Goal: Transaction & Acquisition: Book appointment/travel/reservation

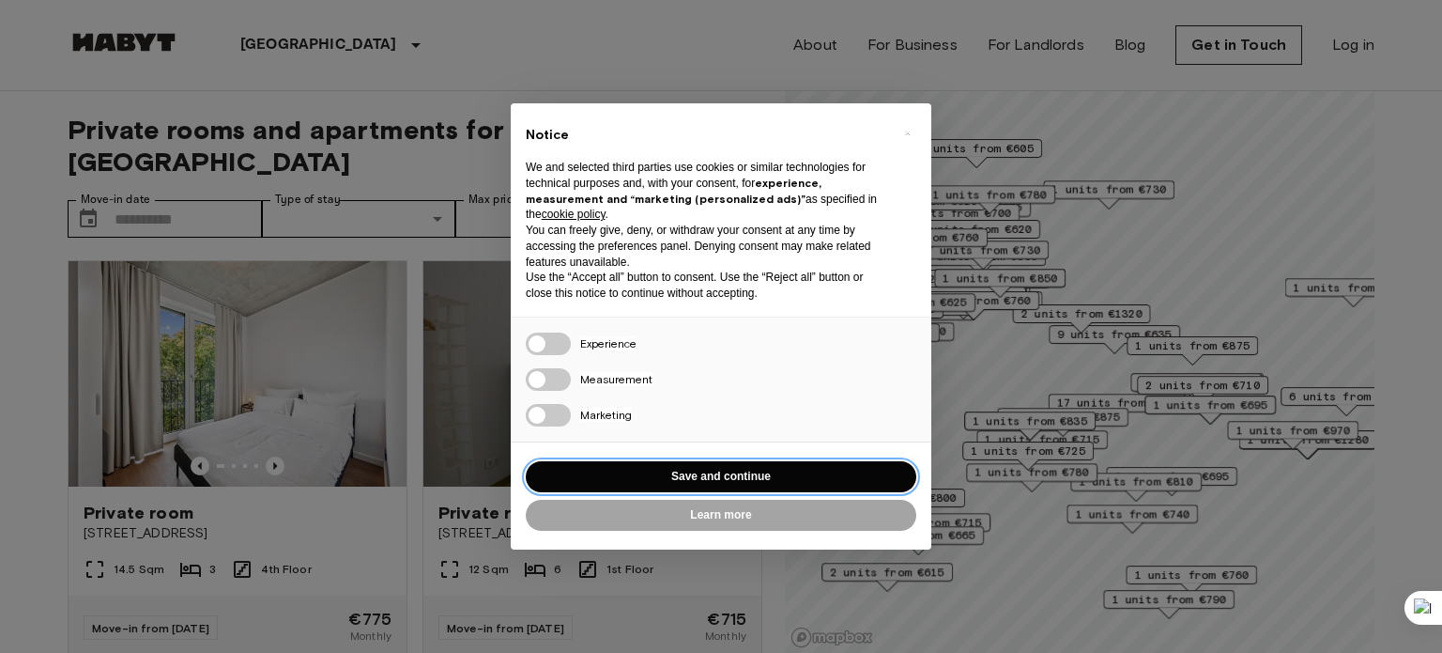
click at [689, 475] on button "Save and continue" at bounding box center [721, 476] width 391 height 31
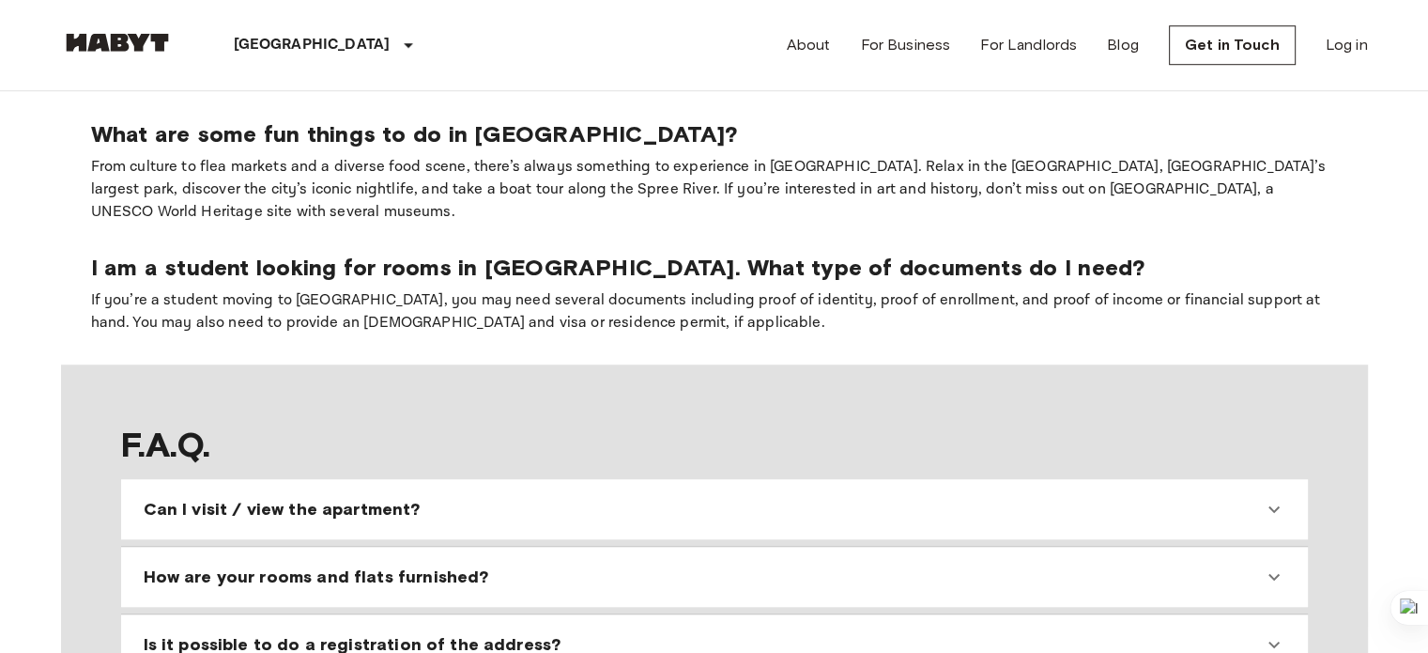
scroll to position [1578, 0]
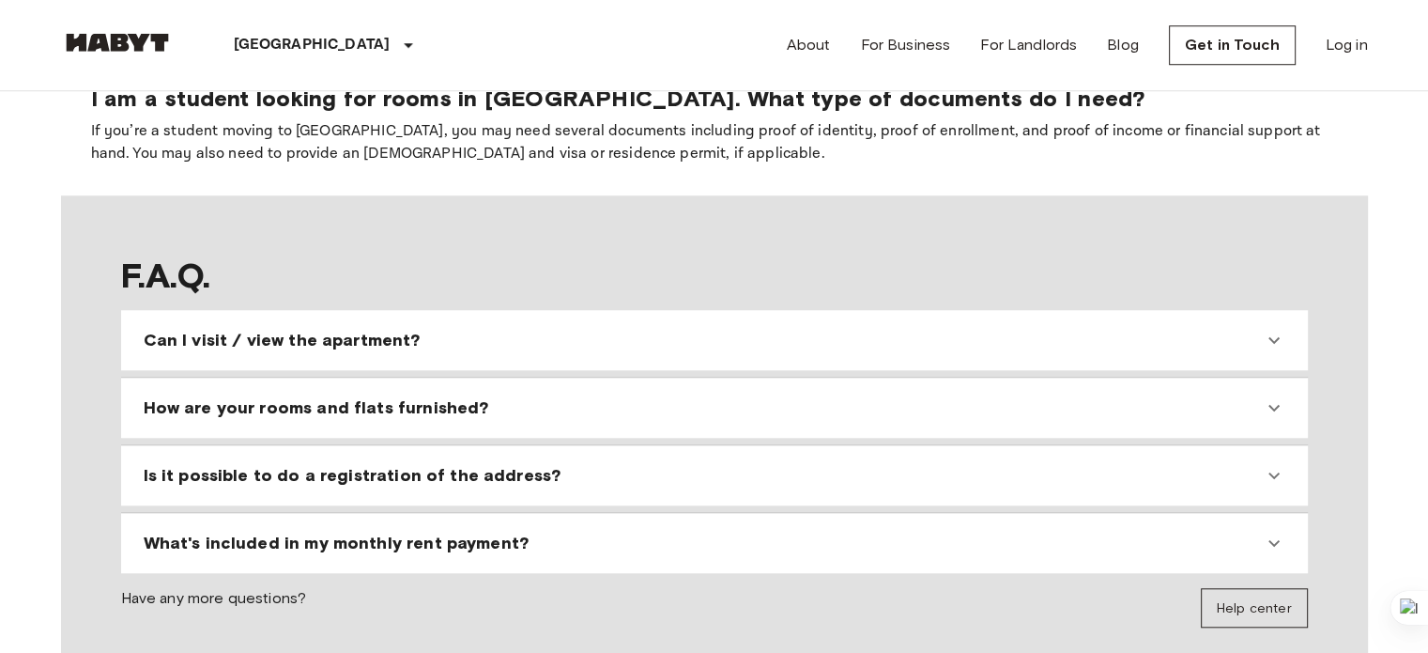
click at [664, 396] on div "How are your rooms and flats furnished?" at bounding box center [703, 407] width 1119 height 23
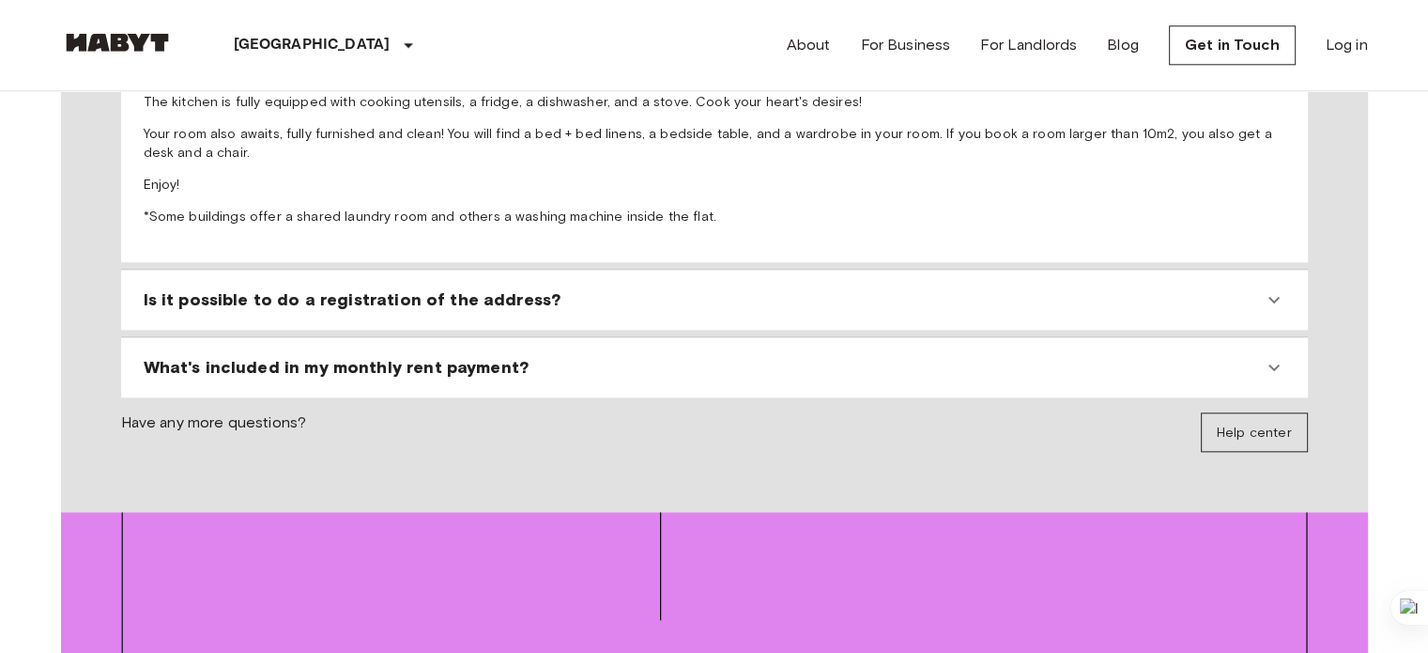
scroll to position [2028, 0]
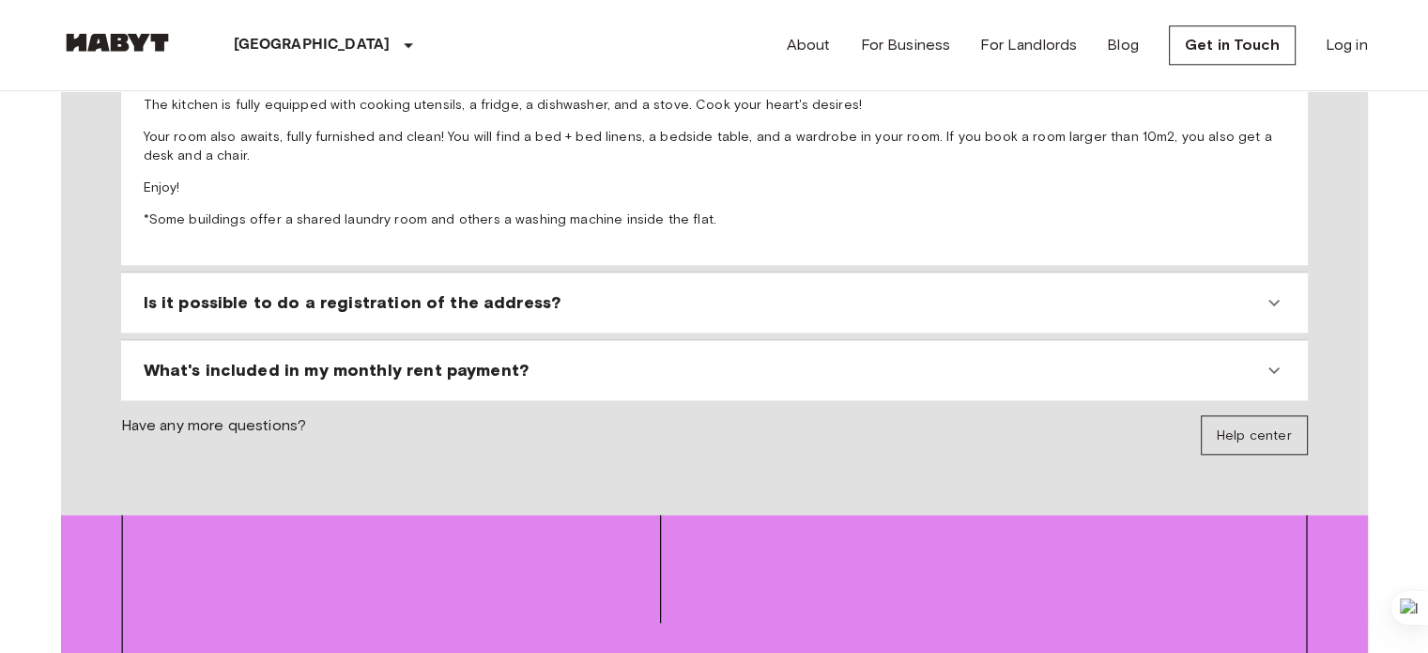
click at [602, 291] on div "Is it possible to do a registration of the address?" at bounding box center [703, 302] width 1119 height 23
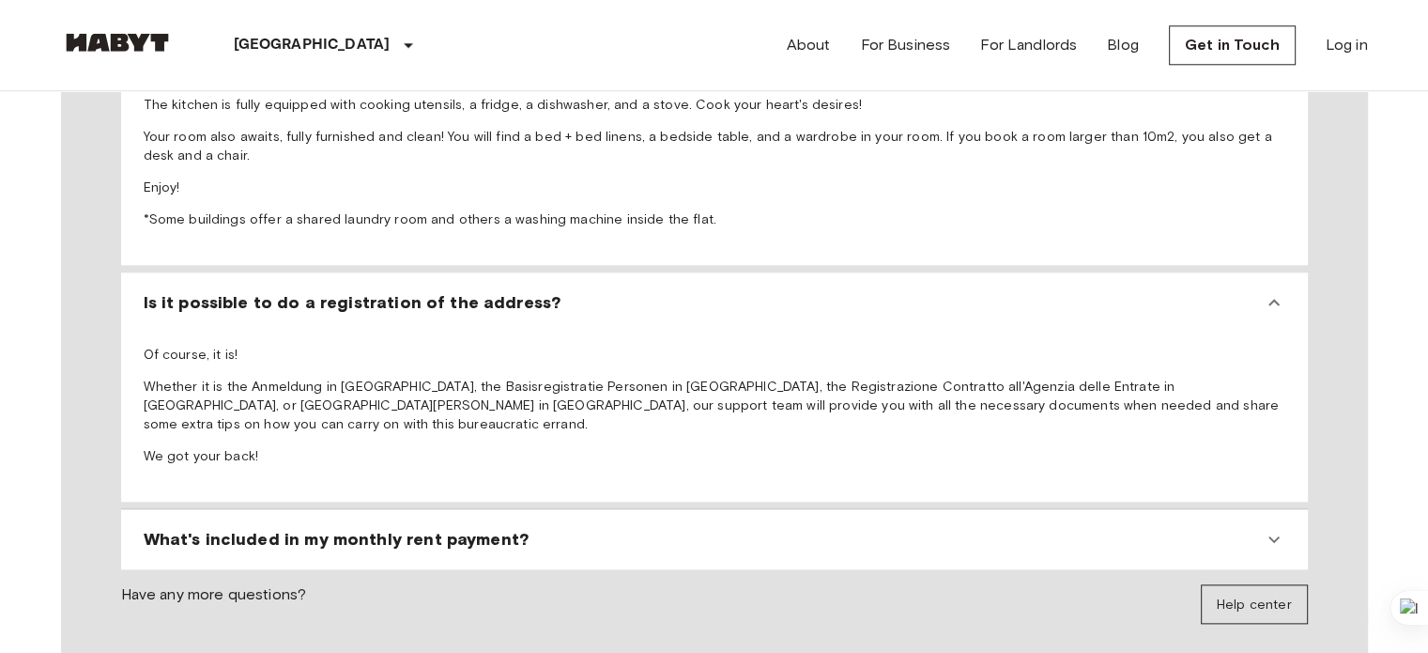
click at [286, 528] on span "What's included in my monthly rent payment?" at bounding box center [336, 539] width 385 height 23
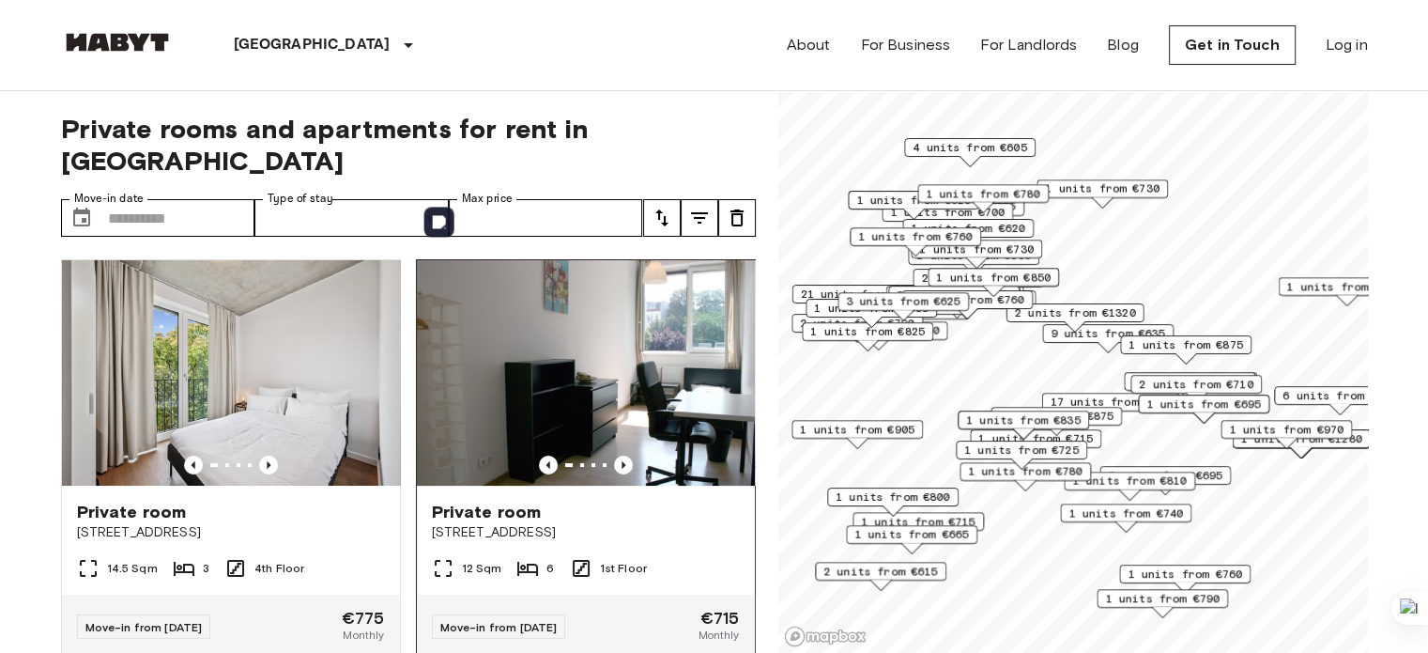
scroll to position [0, 0]
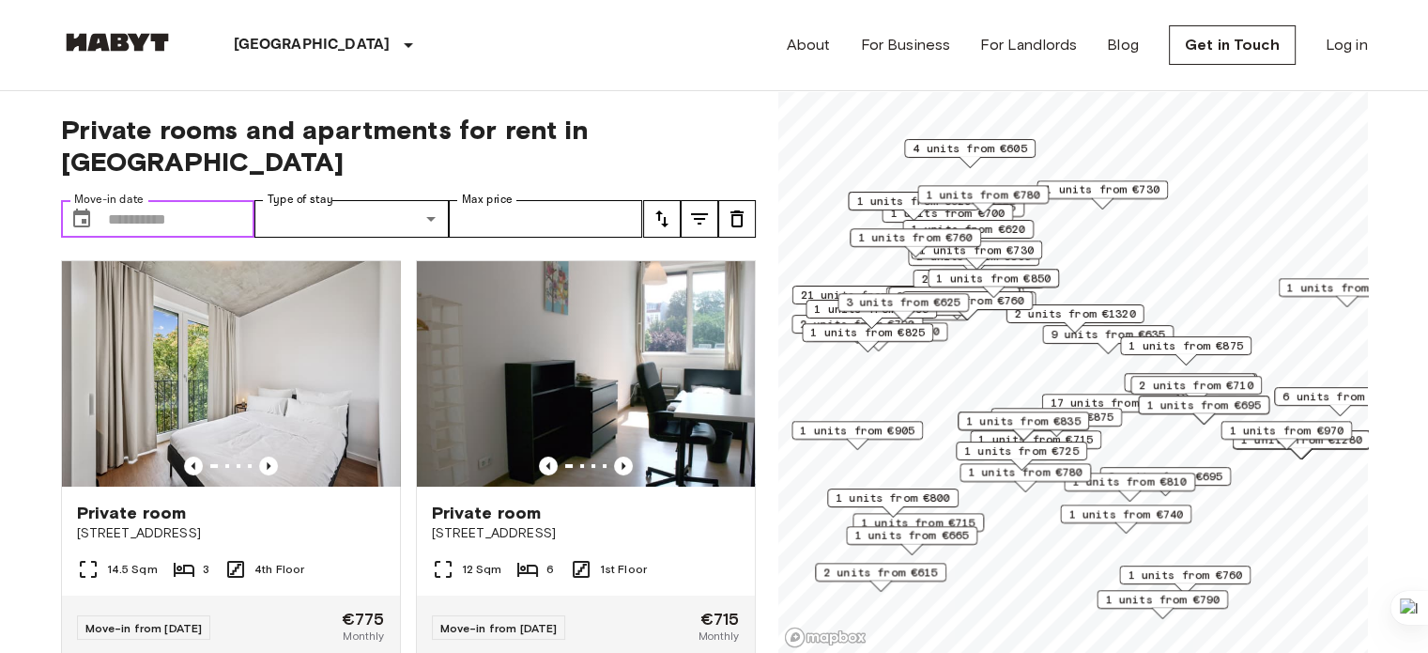
click at [180, 200] on input "Move-in date" at bounding box center [181, 219] width 147 height 38
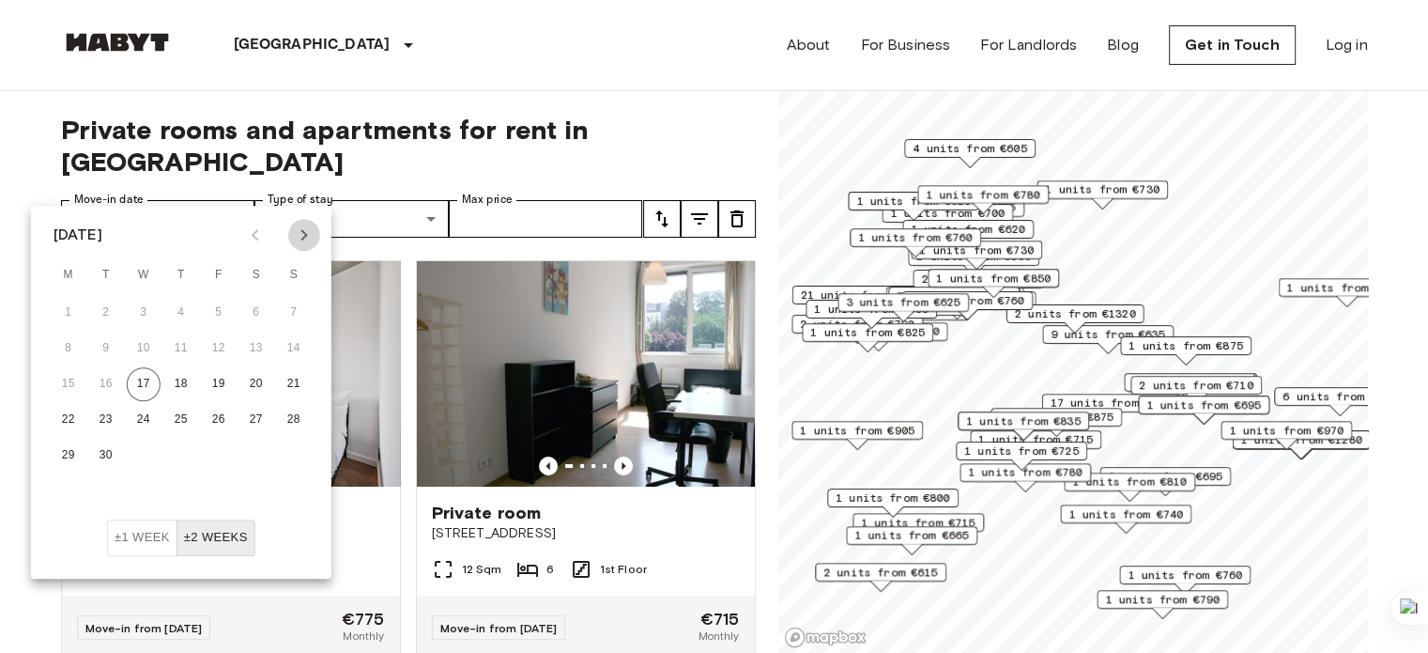
click at [297, 239] on icon "Next month" at bounding box center [304, 234] width 23 height 23
click at [177, 345] on button "9" at bounding box center [181, 348] width 34 height 34
type input "**********"
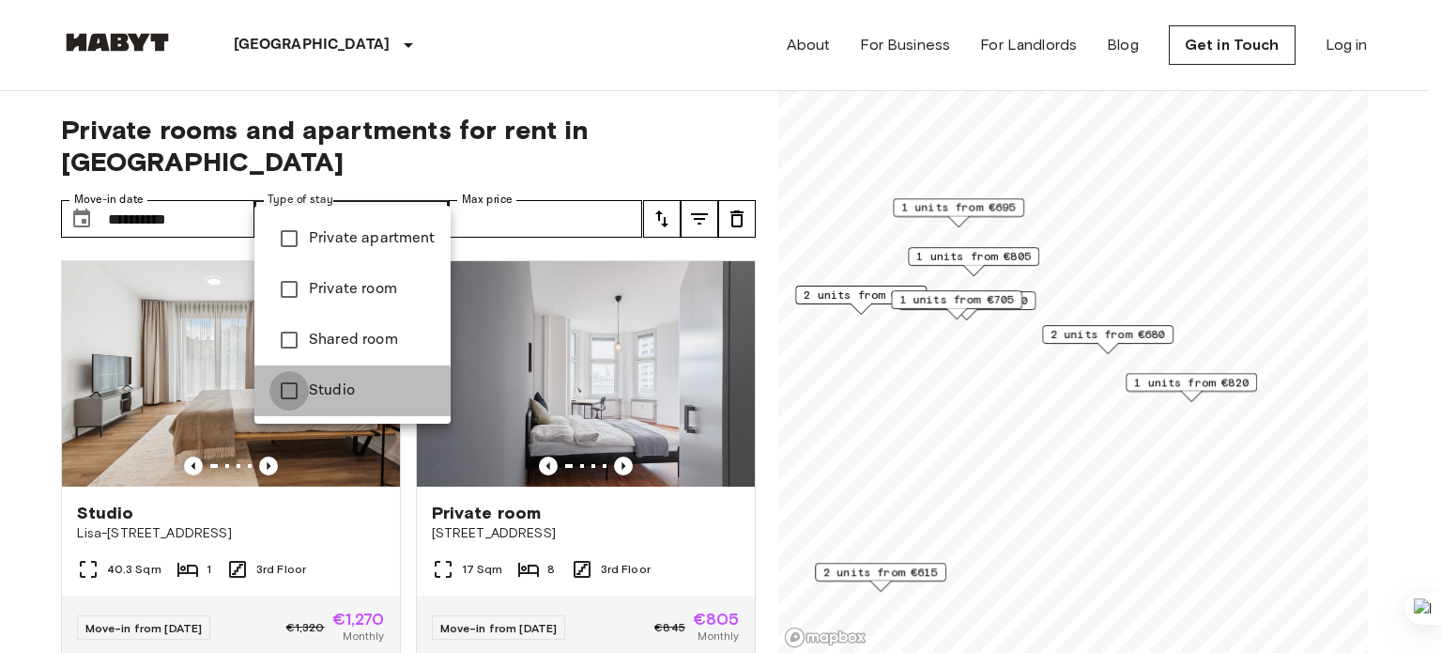
type input "******"
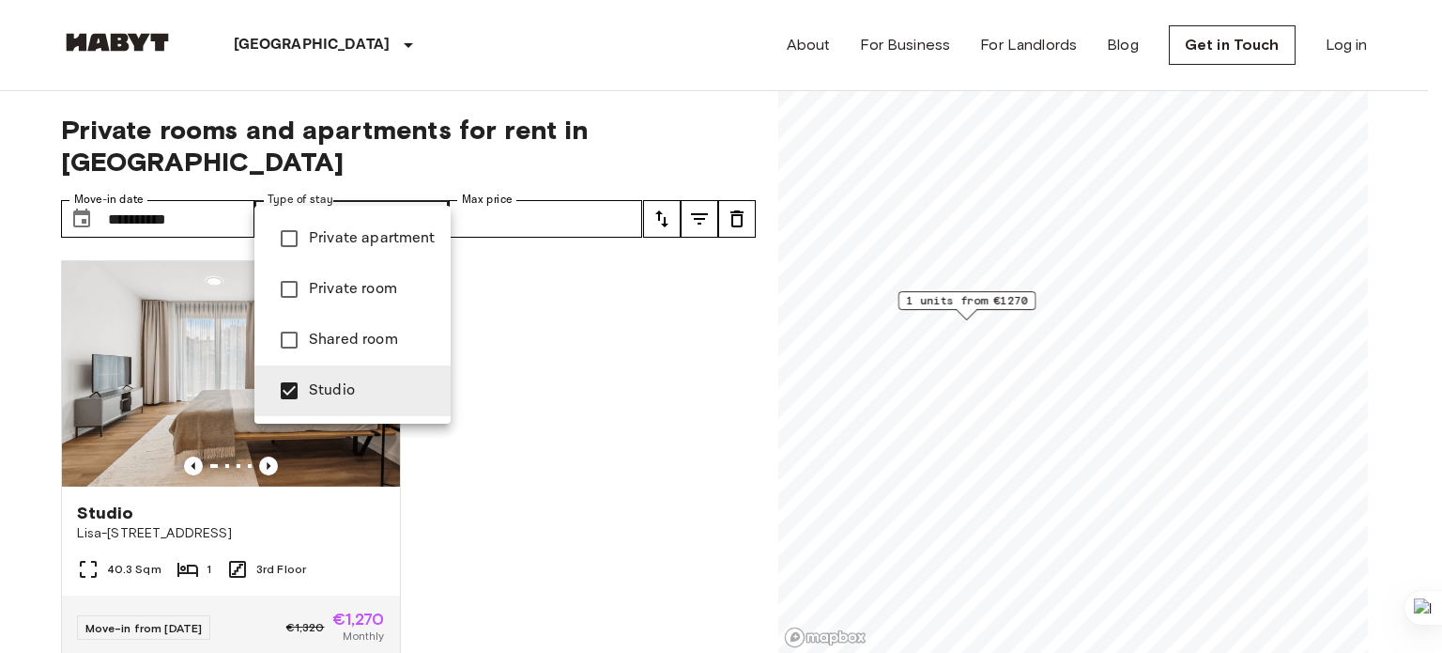
click at [539, 247] on div at bounding box center [721, 326] width 1442 height 653
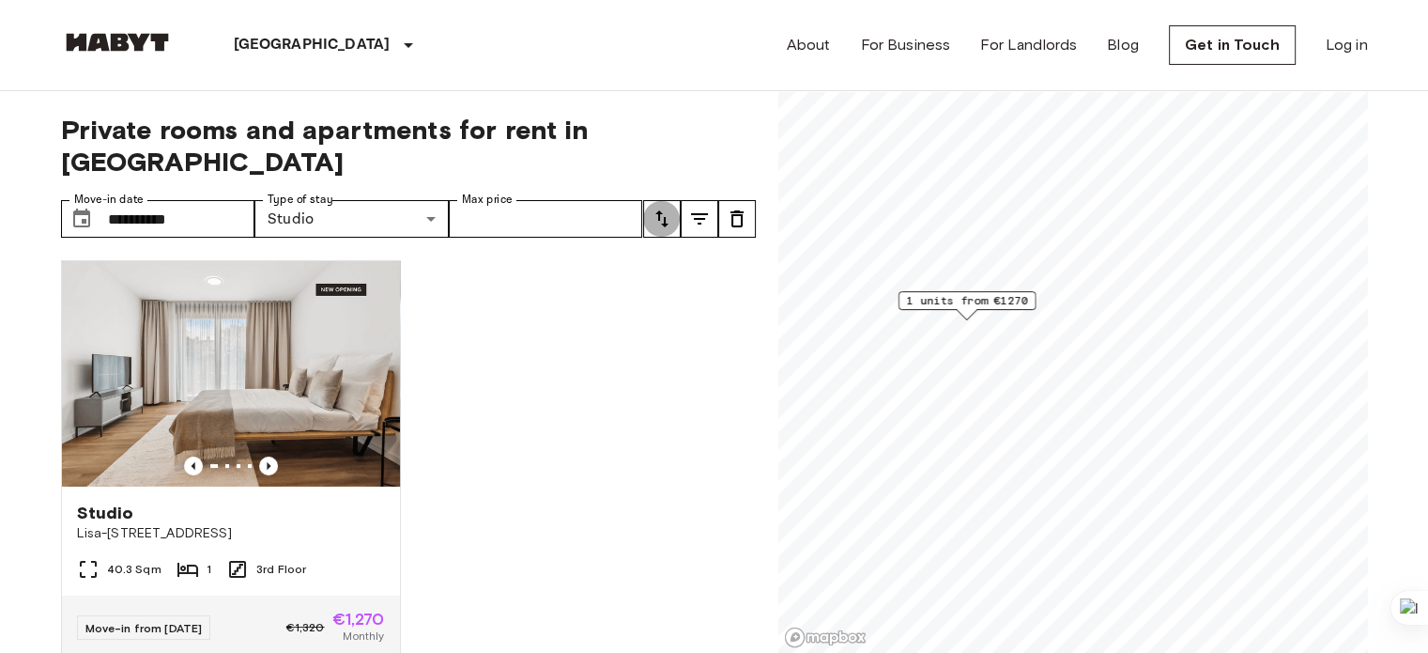
click at [661, 208] on icon "tune" at bounding box center [662, 219] width 23 height 23
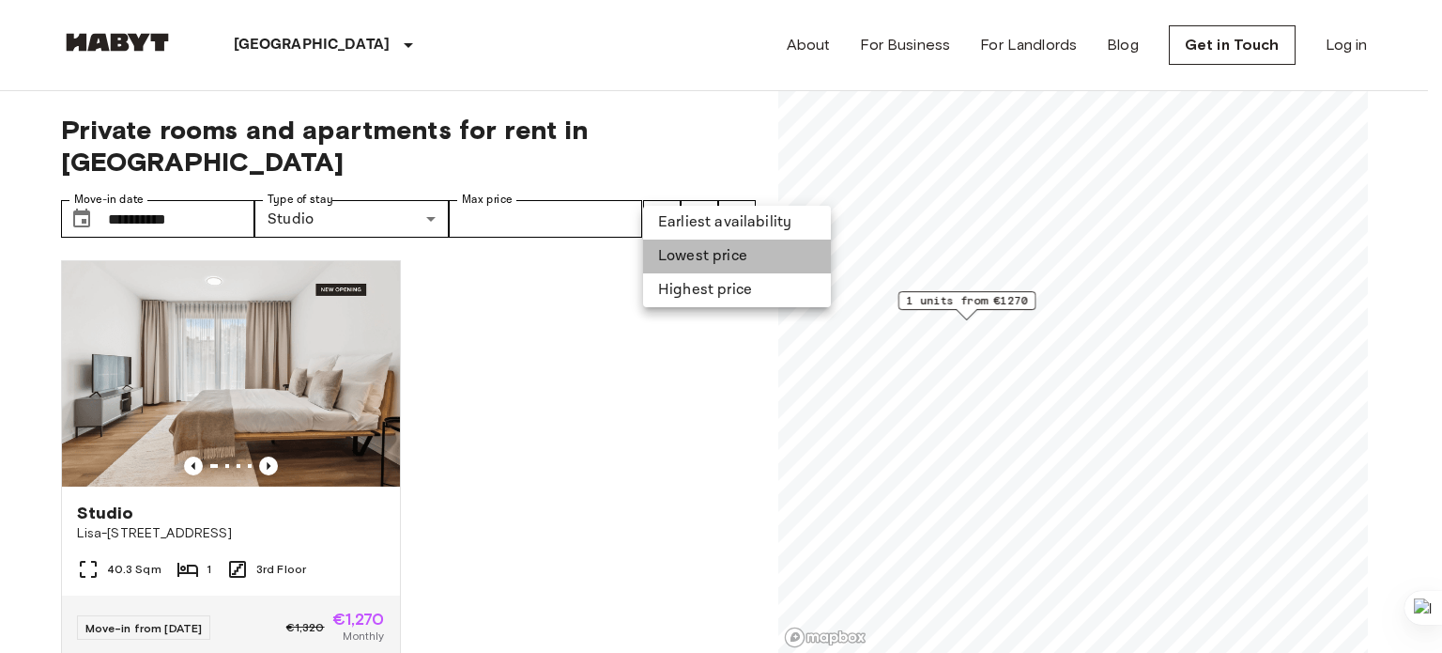
click at [696, 246] on li "Lowest price" at bounding box center [737, 256] width 188 height 34
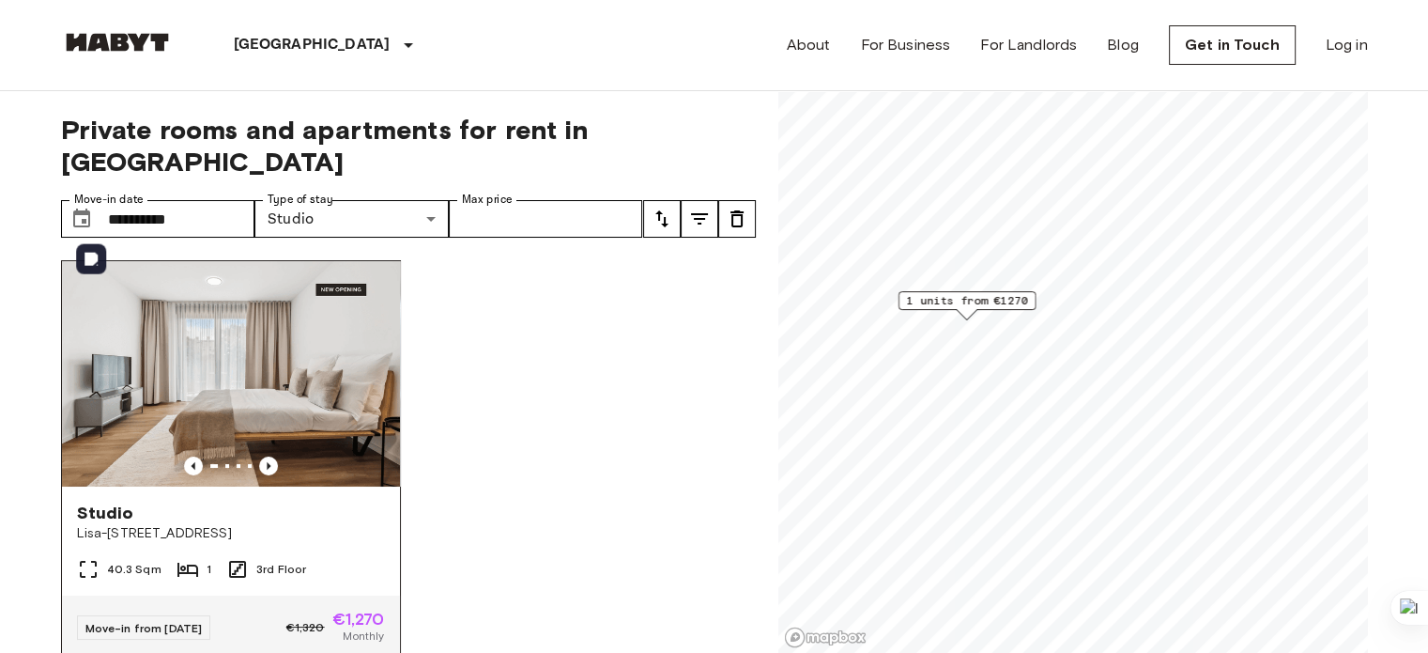
click at [260, 386] on img at bounding box center [231, 373] width 338 height 225
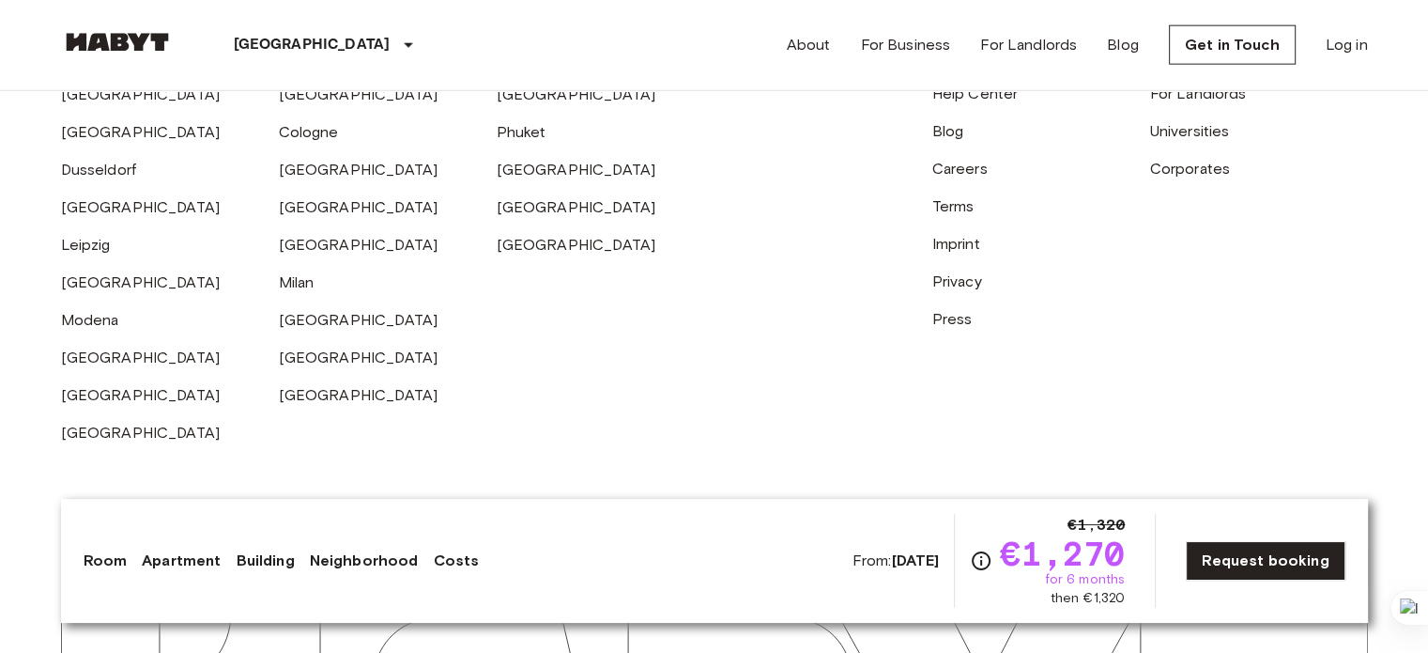
scroll to position [4596, 0]
